Goal: Transaction & Acquisition: Purchase product/service

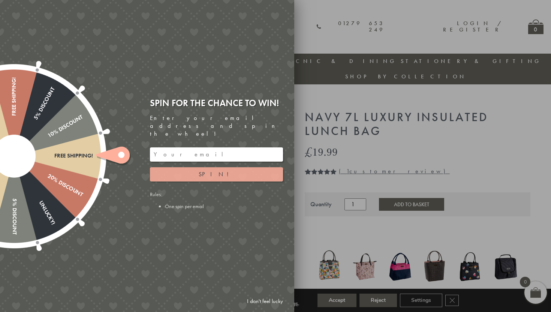
click at [209, 170] on button "Spin!" at bounding box center [216, 174] width 133 height 14
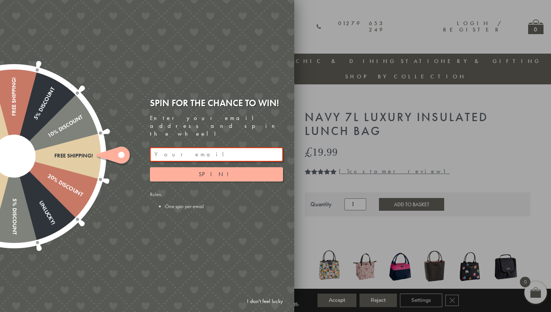
click at [299, 35] on div at bounding box center [275, 156] width 551 height 312
click at [264, 299] on link "I don't feel lucky" at bounding box center [265, 301] width 44 height 14
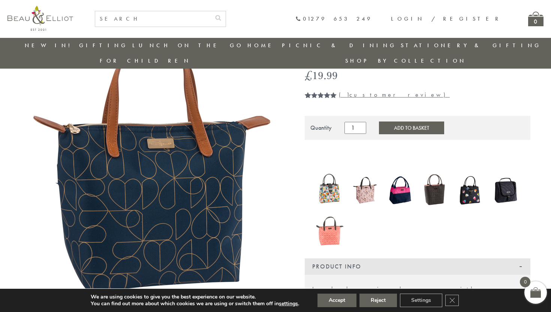
scroll to position [66, 0]
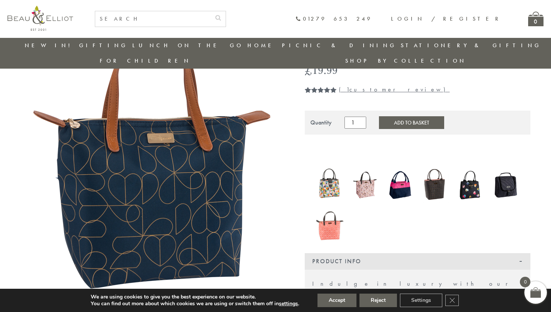
click at [329, 176] on img at bounding box center [330, 185] width 28 height 36
click at [373, 179] on img at bounding box center [365, 185] width 28 height 36
click at [406, 174] on img at bounding box center [401, 185] width 28 height 36
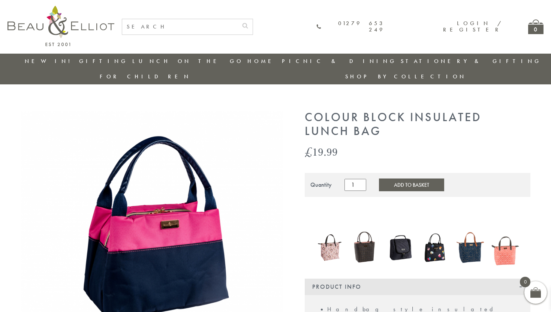
click at [367, 230] on img at bounding box center [365, 248] width 28 height 36
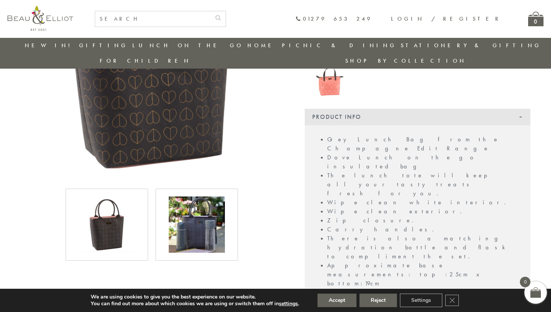
scroll to position [181, 0]
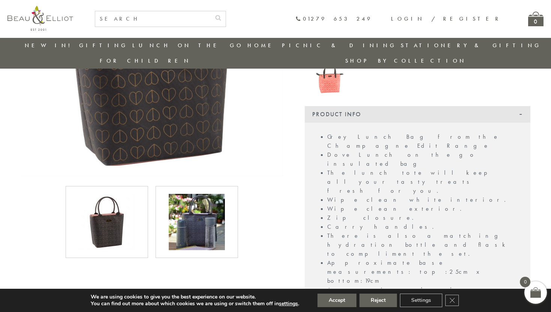
click at [189, 213] on img at bounding box center [197, 222] width 56 height 56
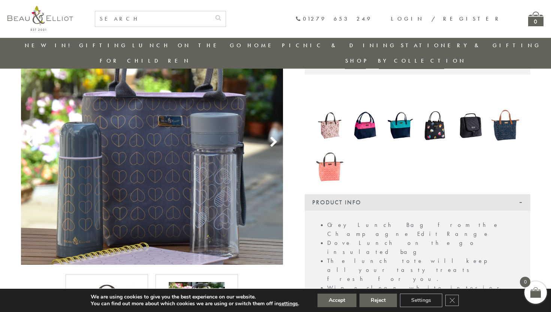
scroll to position [71, 0]
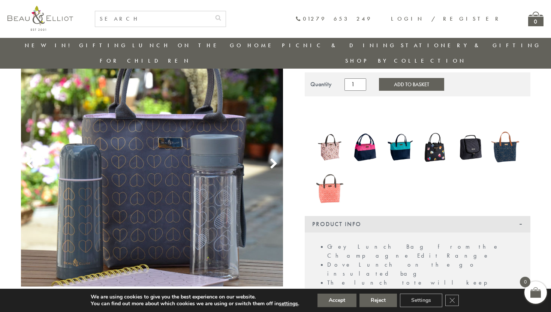
click at [460, 134] on img at bounding box center [471, 147] width 28 height 36
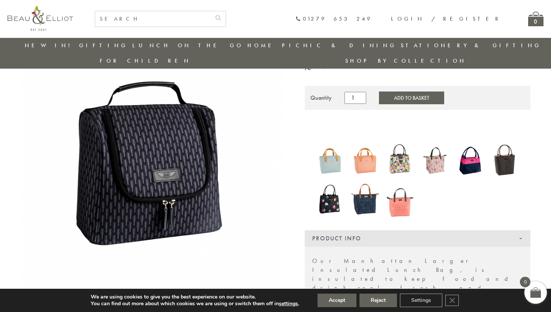
scroll to position [48, 0]
